Goal: Task Accomplishment & Management: Manage account settings

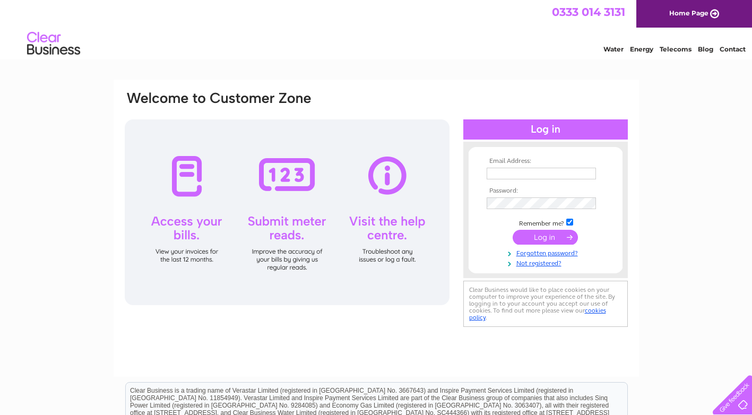
click at [545, 172] on input "text" at bounding box center [540, 174] width 109 height 12
type input "[EMAIL_ADDRESS][DOMAIN_NAME]"
click at [542, 237] on input "submit" at bounding box center [544, 237] width 65 height 15
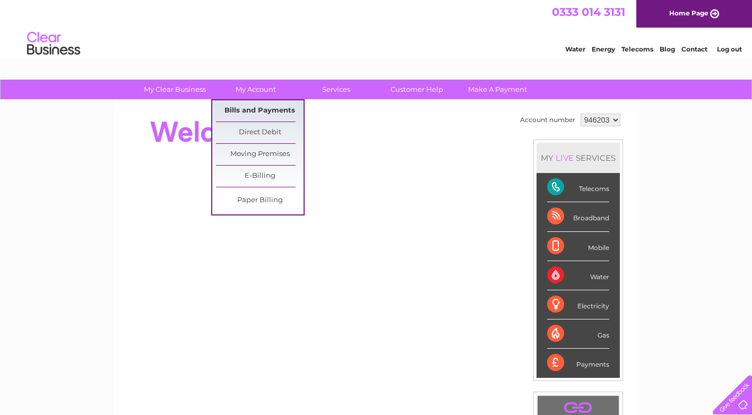
click at [251, 110] on link "Bills and Payments" at bounding box center [260, 110] width 88 height 21
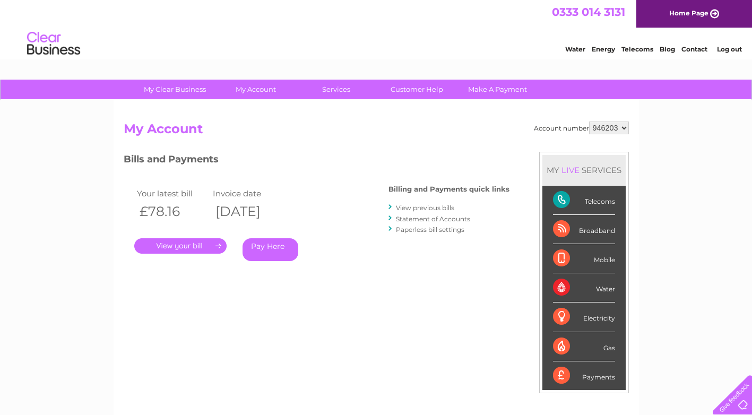
click at [178, 247] on link "." at bounding box center [180, 245] width 92 height 15
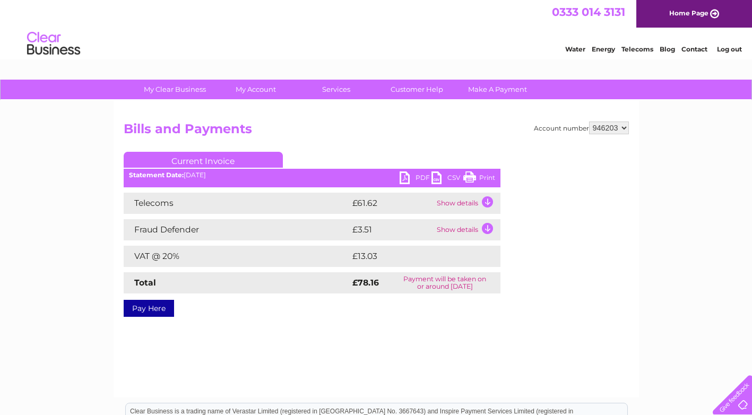
click at [404, 179] on link "PDF" at bounding box center [415, 178] width 32 height 15
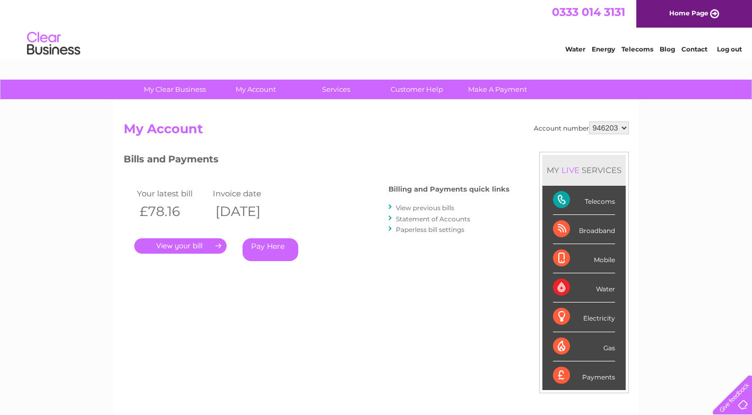
click at [632, 49] on link "Telecoms" at bounding box center [637, 49] width 32 height 8
